Goal: Check status

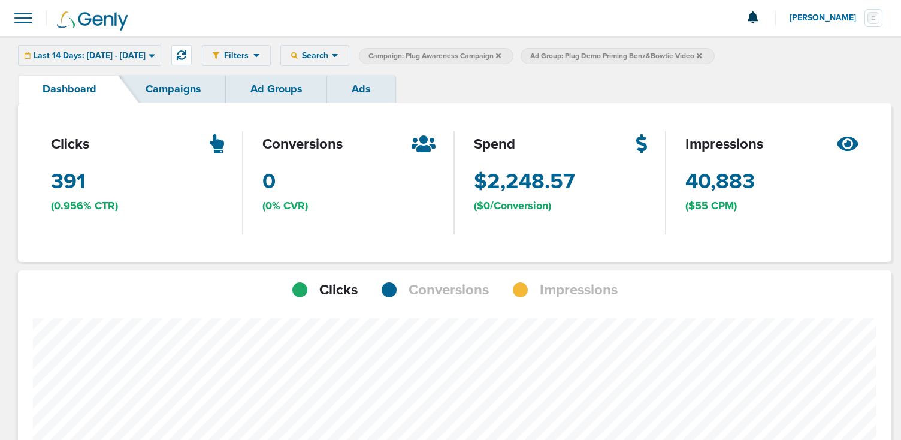
scroll to position [598502, 598483]
click at [192, 51] on button at bounding box center [181, 55] width 20 height 20
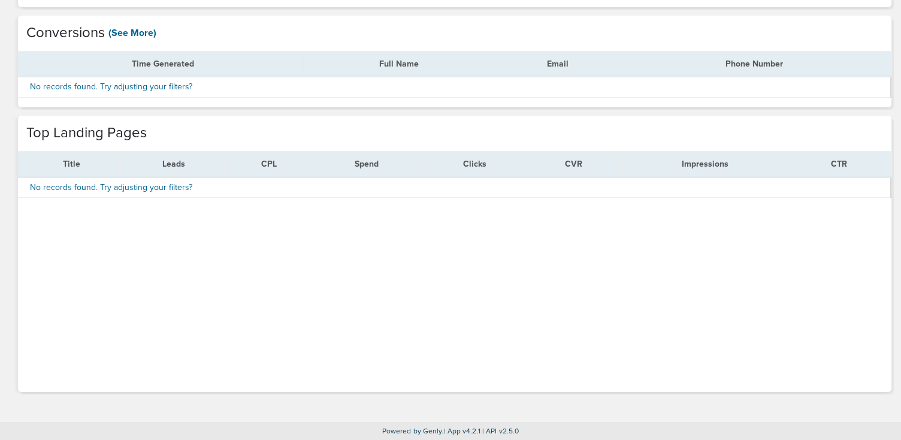
scroll to position [0, 0]
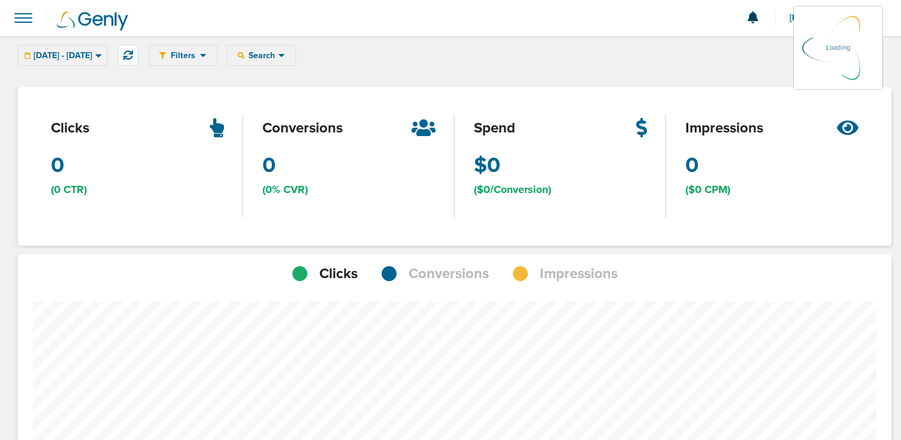
scroll to position [846, 865]
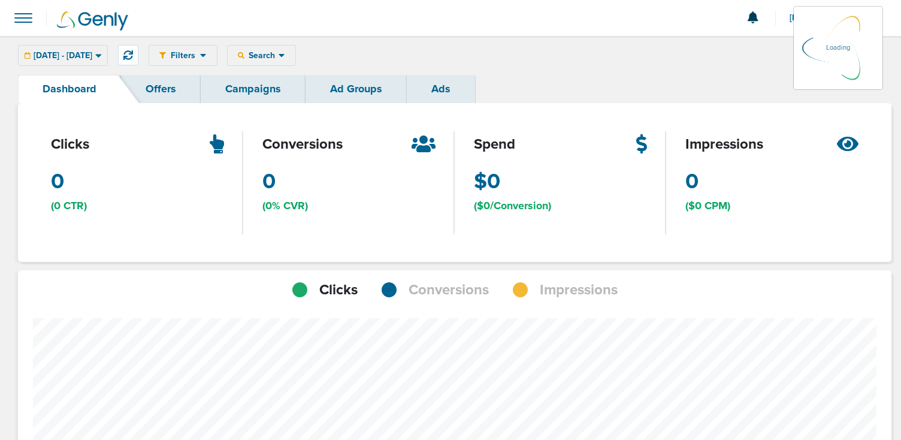
scroll to position [598415, 598483]
